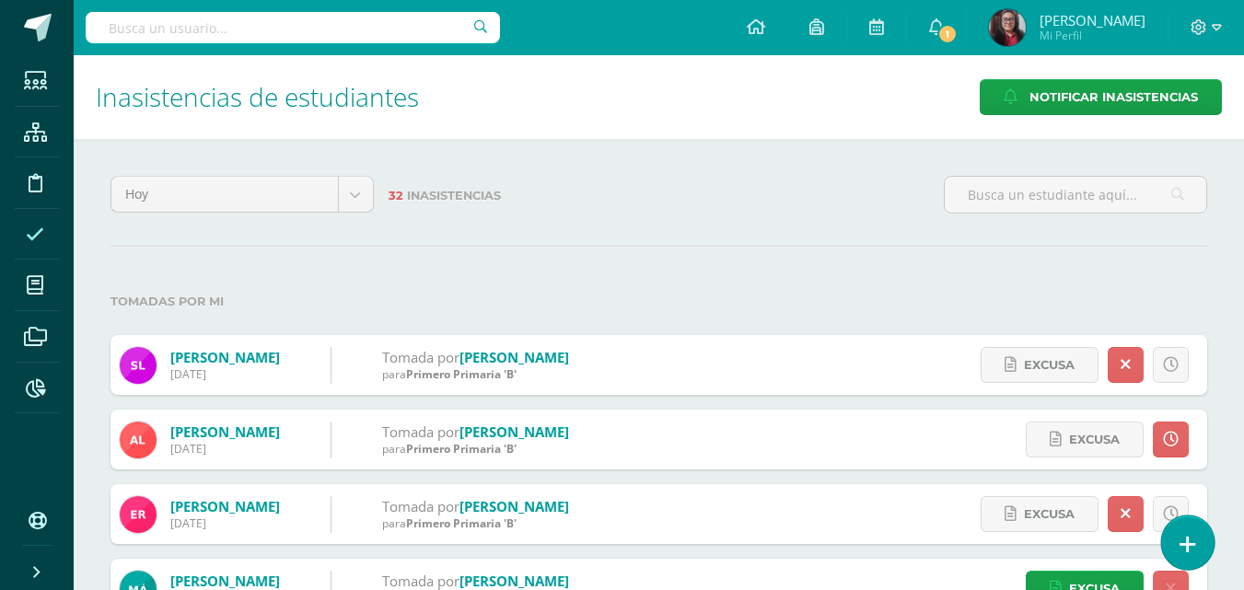
click at [1188, 535] on icon at bounding box center [1188, 544] width 17 height 21
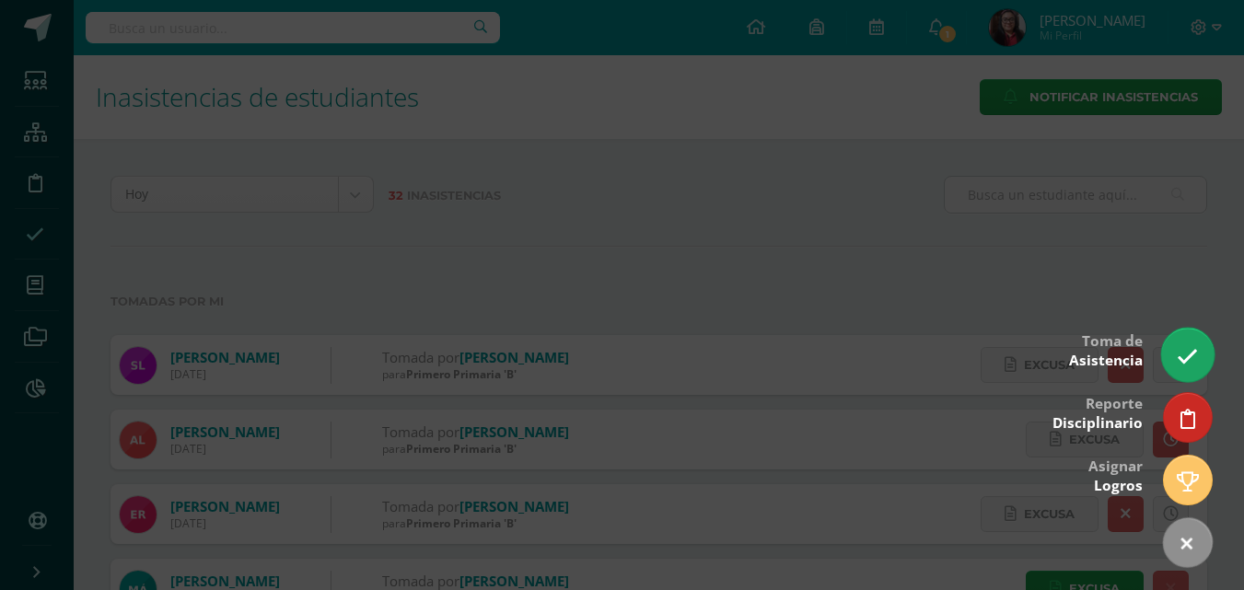
click at [1181, 366] on icon at bounding box center [1187, 356] width 21 height 21
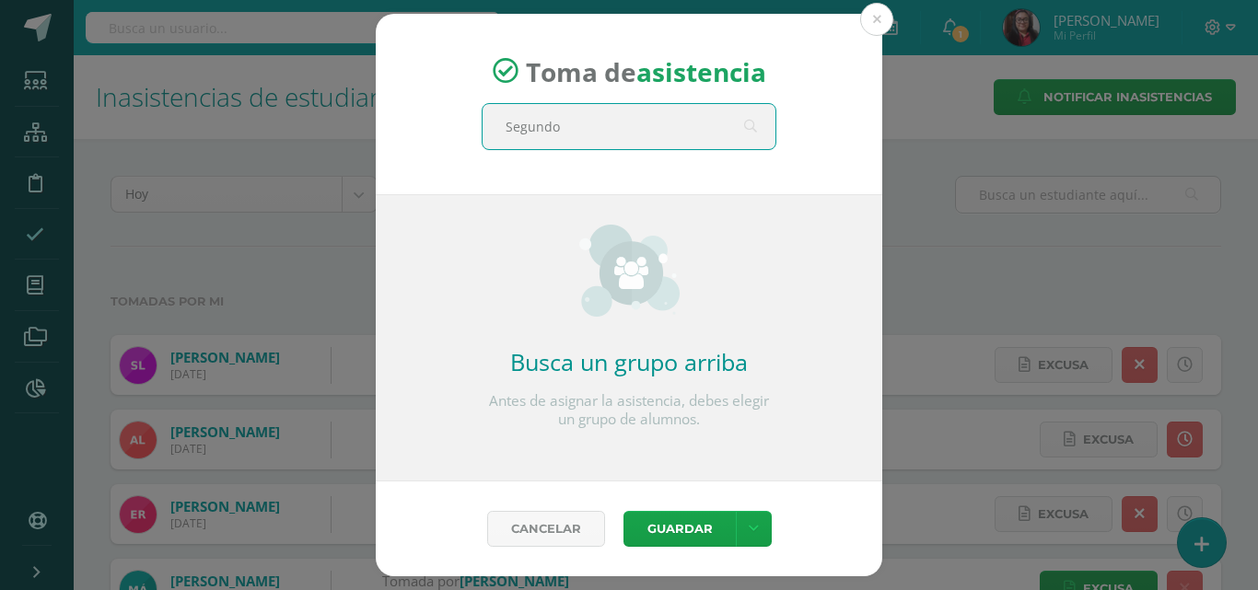
type input "Segundo"
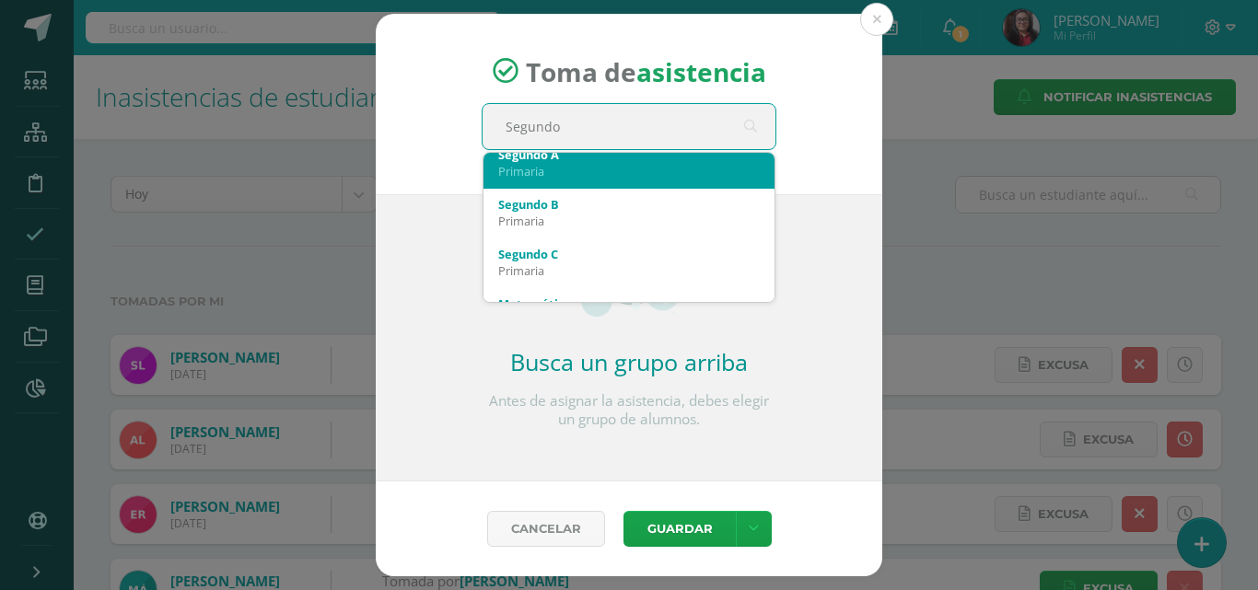
scroll to position [92, 0]
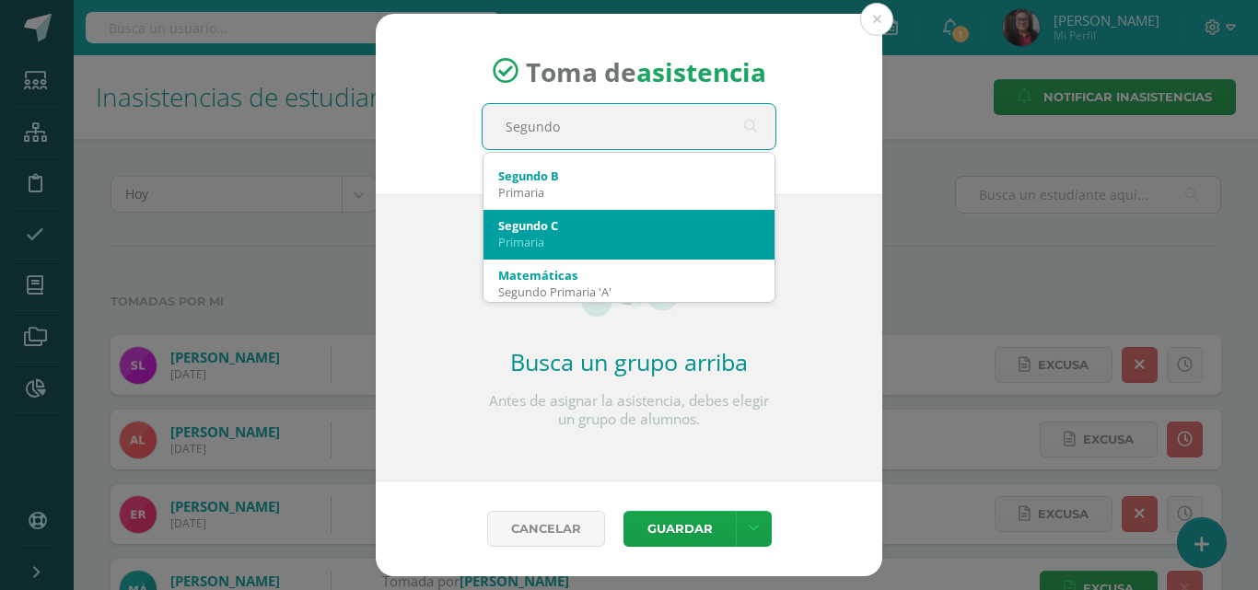
click at [680, 239] on div "Primaria" at bounding box center [629, 242] width 262 height 17
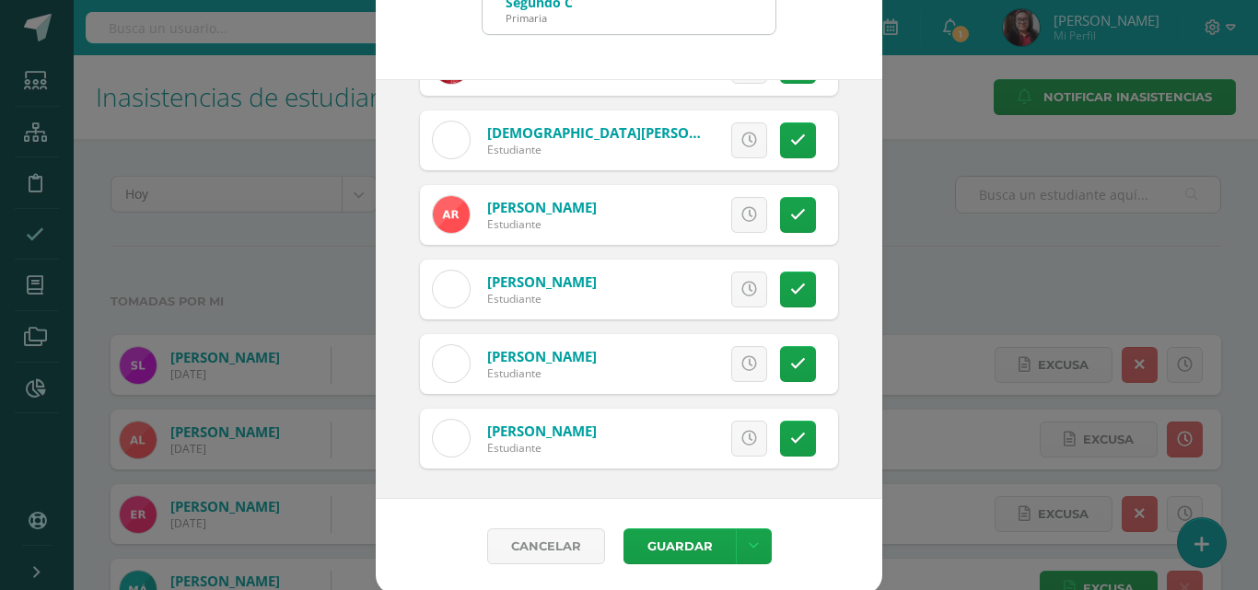
scroll to position [106, 0]
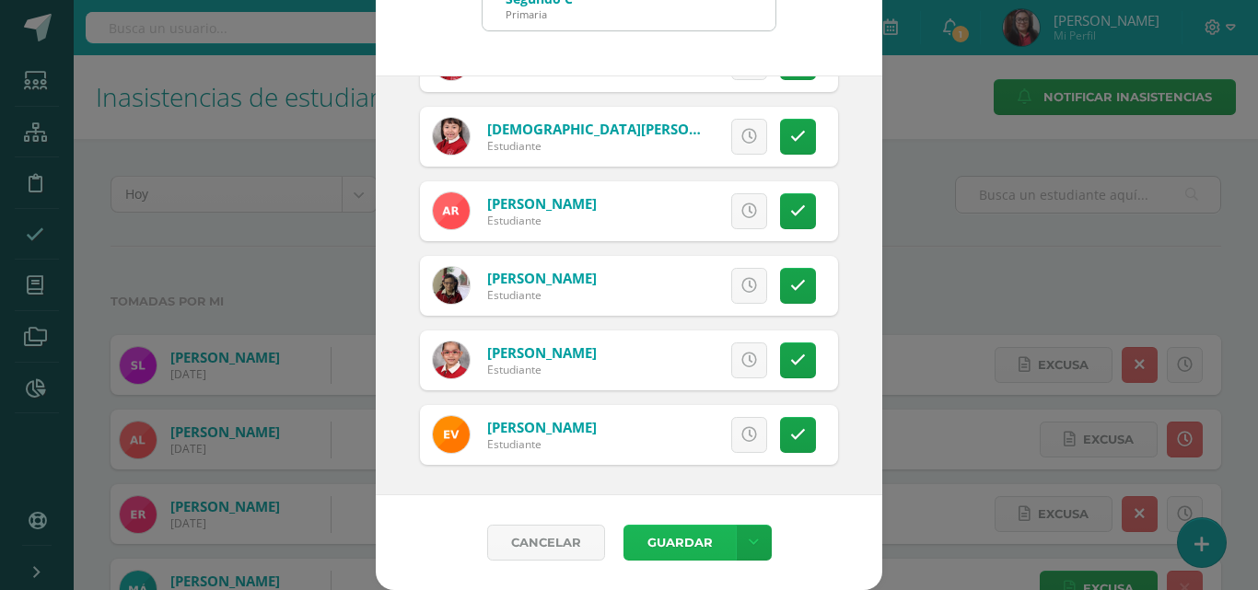
click at [680, 549] on button "Guardar" at bounding box center [679, 543] width 112 height 36
